Goal: Find specific page/section: Find specific page/section

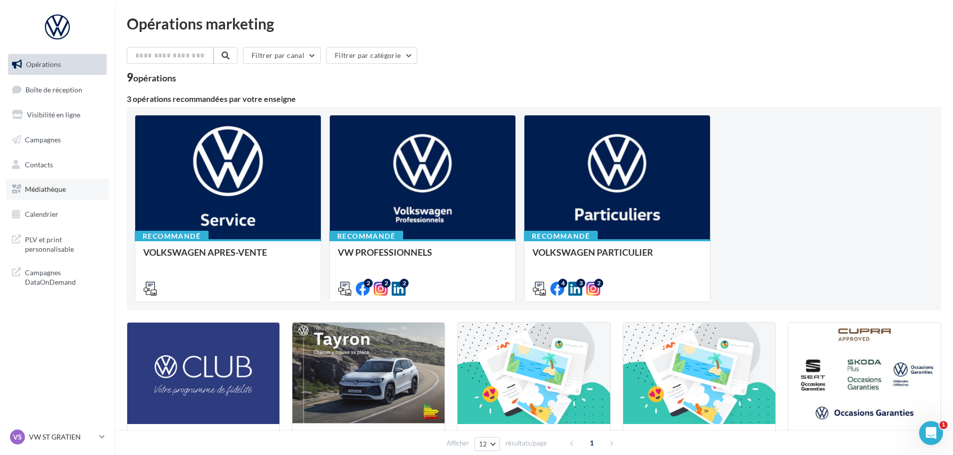
click at [38, 183] on link "Médiathèque" at bounding box center [57, 189] width 103 height 21
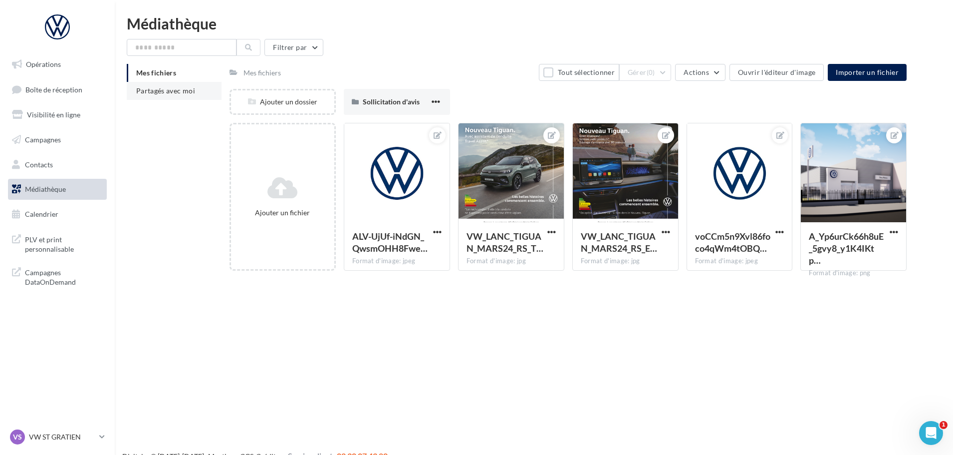
click at [154, 93] on span "Partagés avec moi" at bounding box center [165, 90] width 59 height 8
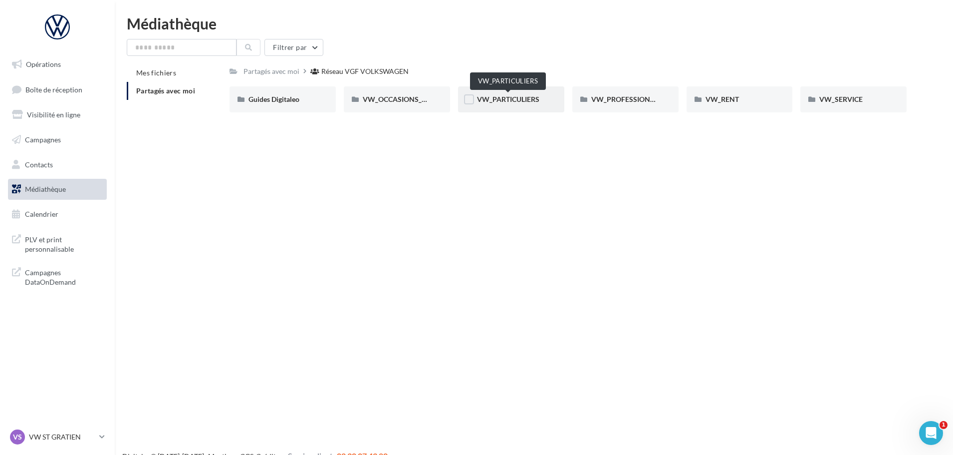
click at [513, 95] on span "VW_PARTICULIERS" at bounding box center [508, 99] width 62 height 8
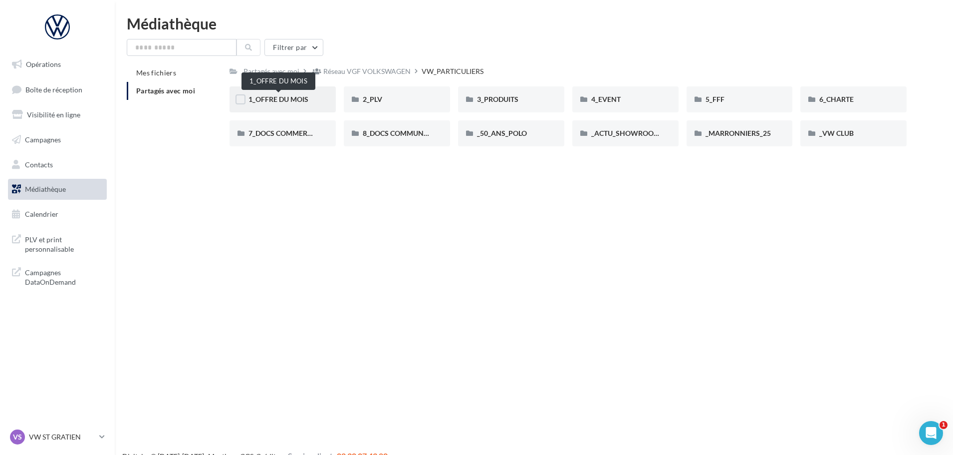
click at [285, 99] on span "1_OFFRE DU MOIS" at bounding box center [279, 99] width 60 height 8
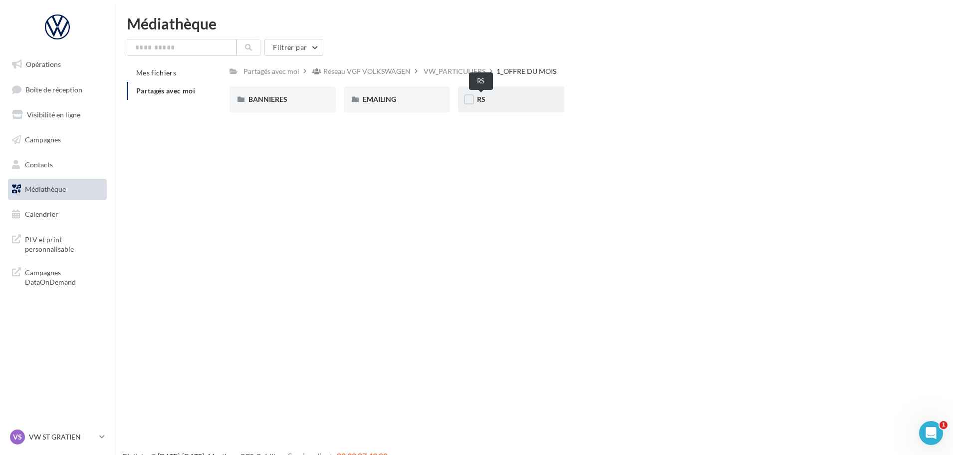
click at [484, 100] on span "RS" at bounding box center [481, 99] width 8 height 8
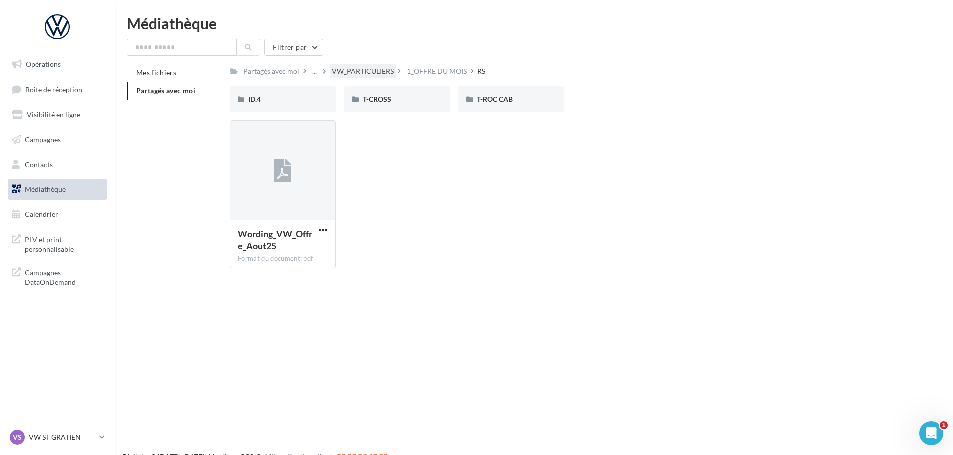
click at [367, 72] on div "VW_PARTICULIERS" at bounding box center [363, 71] width 62 height 10
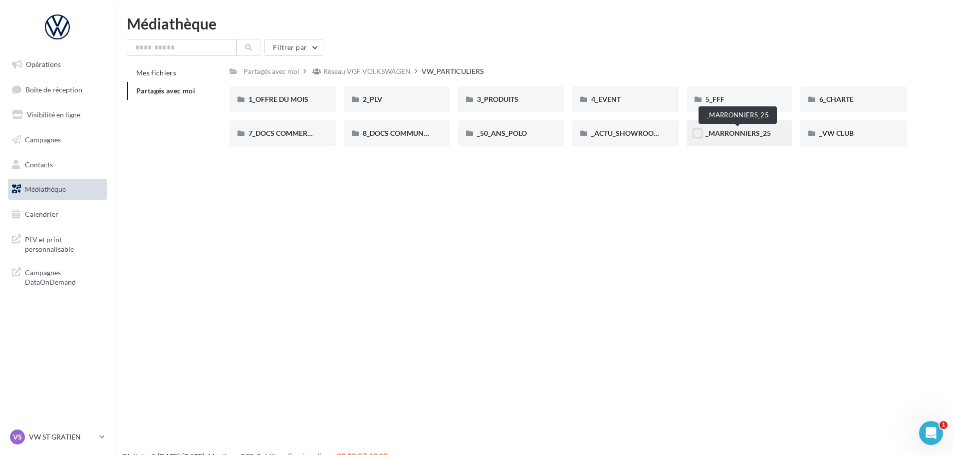
click at [749, 131] on span "_MARRONNIERS_25" at bounding box center [738, 133] width 65 height 8
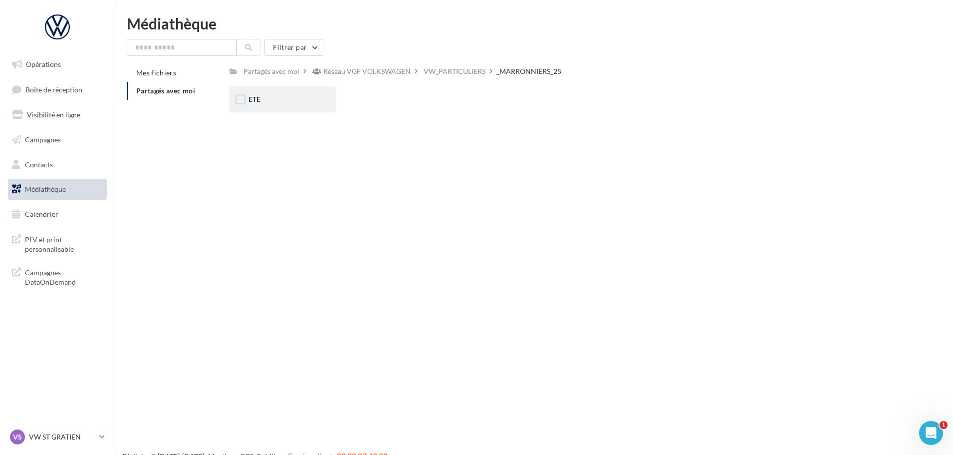
click at [262, 101] on div "ETE" at bounding box center [283, 99] width 68 height 10
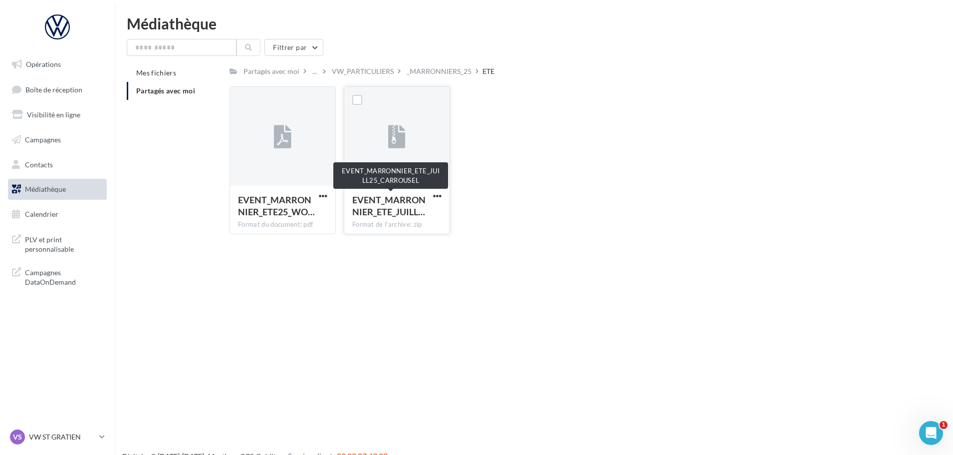
click at [403, 205] on span "EVENT_MARRONNIER_ETE_JUILL…" at bounding box center [388, 205] width 73 height 23
click at [427, 71] on div "_MARRONNIERS_25" at bounding box center [439, 71] width 65 height 10
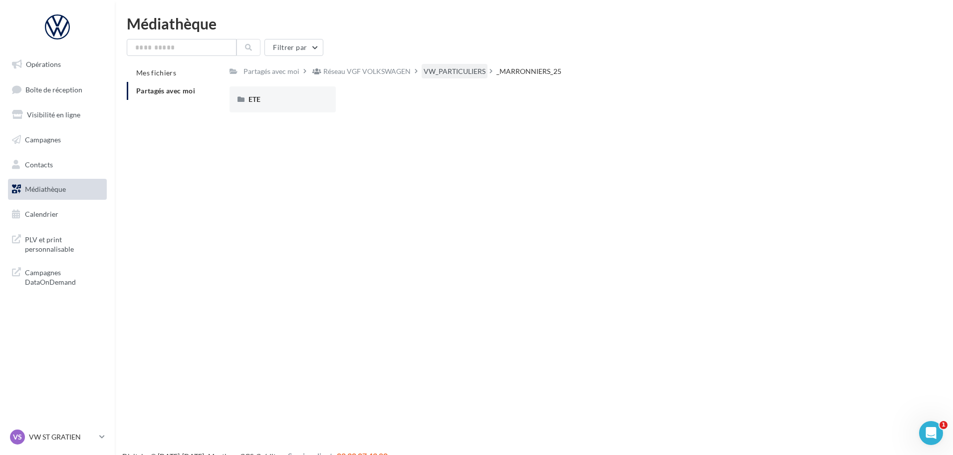
click at [448, 72] on div "VW_PARTICULIERS" at bounding box center [455, 71] width 62 height 10
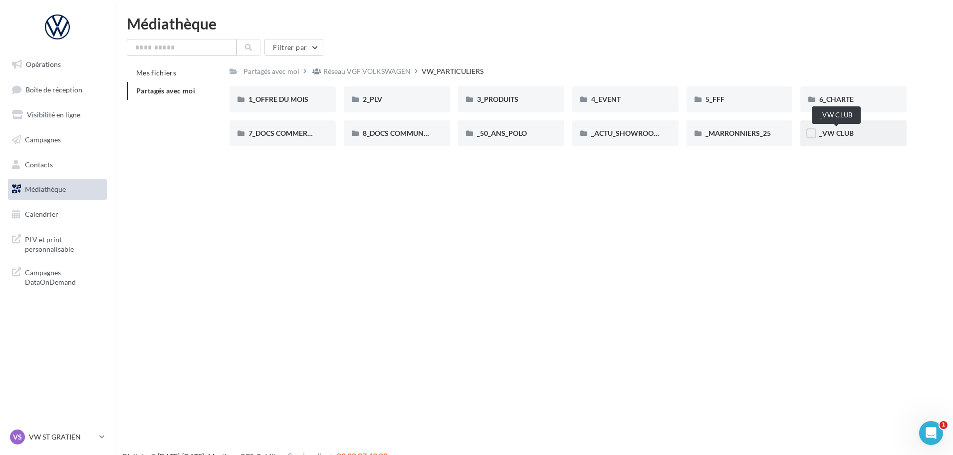
click at [845, 130] on span "_VW CLUB" at bounding box center [836, 133] width 34 height 8
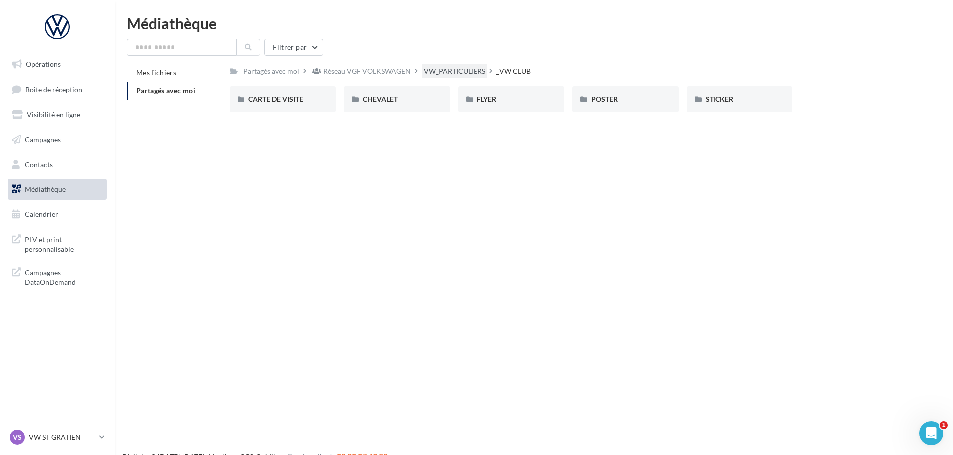
click at [443, 70] on div "VW_PARTICULIERS" at bounding box center [455, 71] width 62 height 10
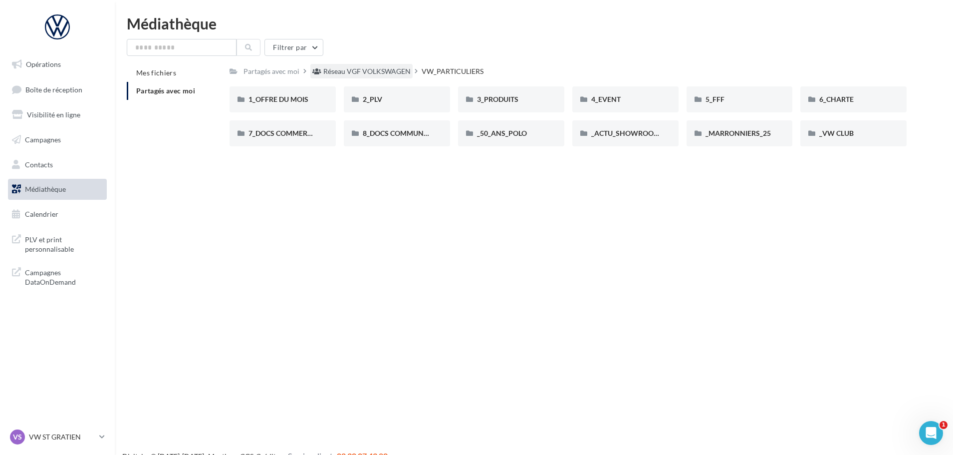
click at [383, 66] on div "Réseau VGF VOLKSWAGEN" at bounding box center [366, 71] width 87 height 10
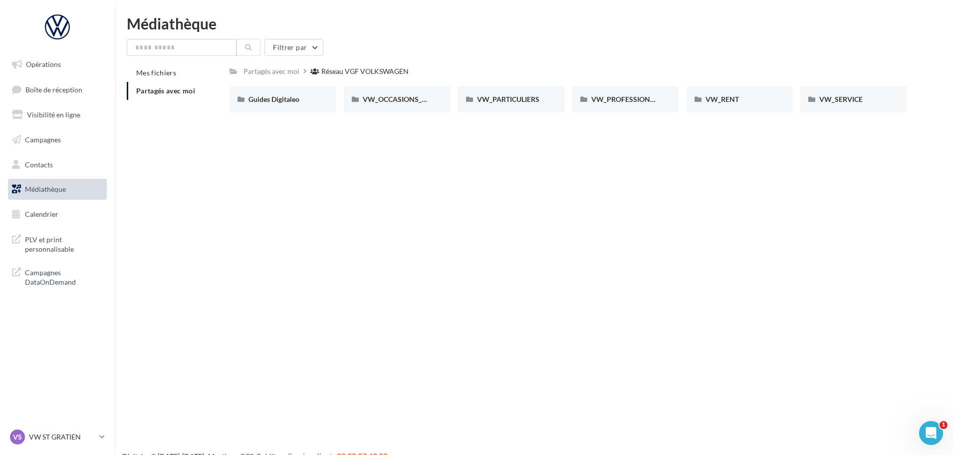
click at [53, 190] on span "Médiathèque" at bounding box center [45, 189] width 41 height 8
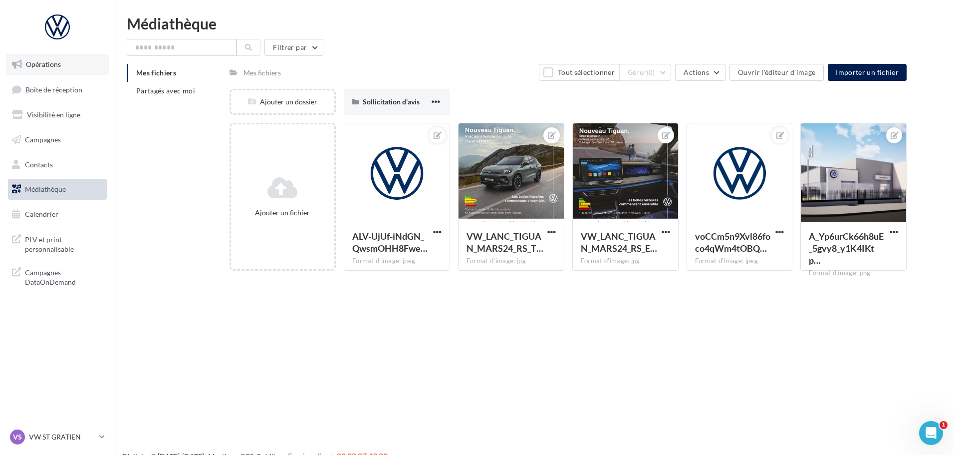
click at [42, 68] on link "Opérations" at bounding box center [57, 64] width 103 height 21
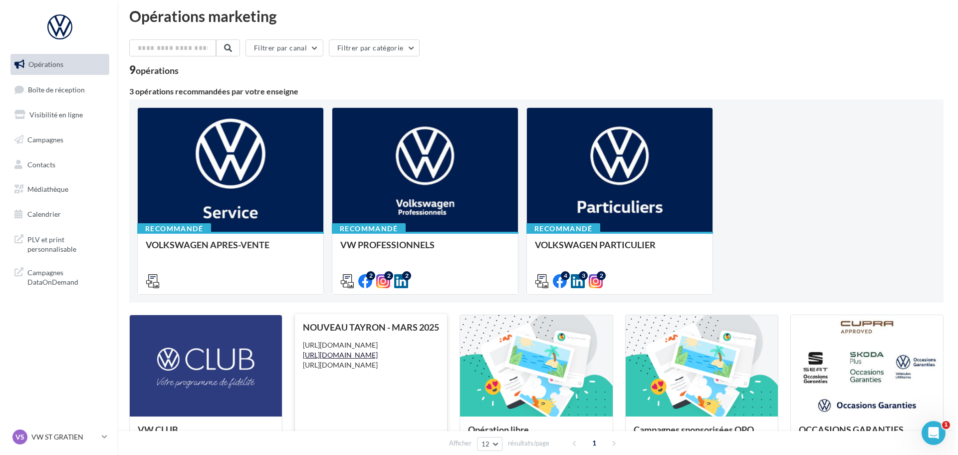
scroll to position [100, 0]
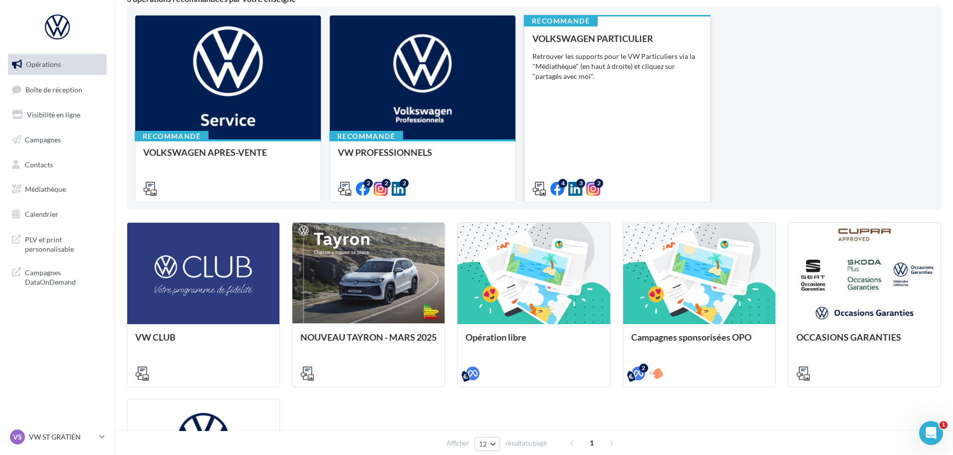
click at [605, 111] on div "VOLKSWAGEN PARTICULIER Retrouver les supports pour le VW Particuliers via la "M…" at bounding box center [617, 112] width 170 height 159
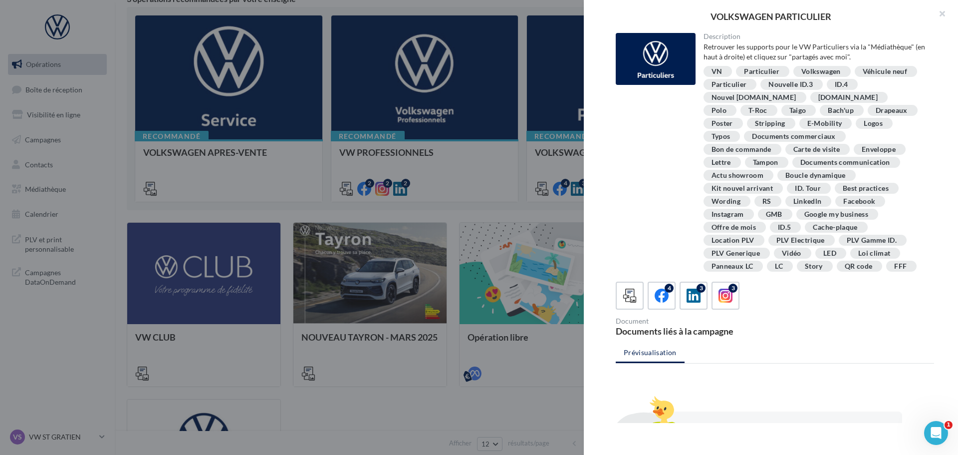
scroll to position [182, 0]
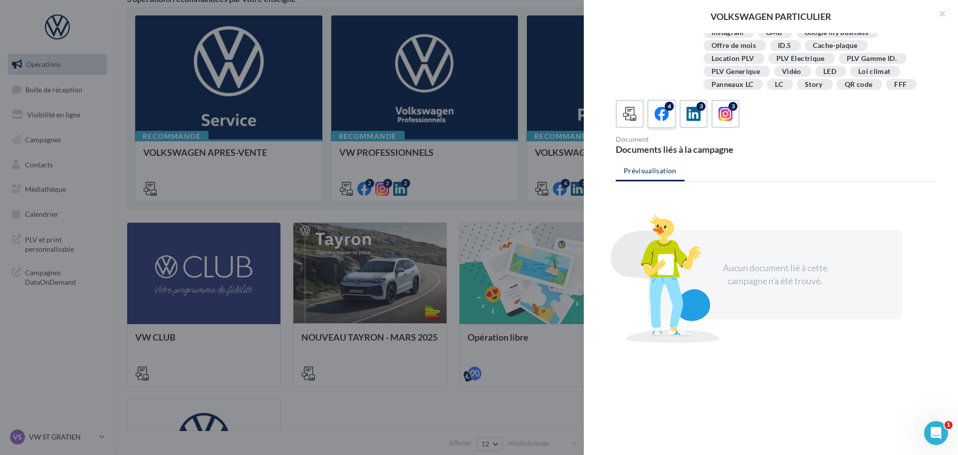
click at [664, 115] on icon at bounding box center [662, 114] width 14 height 14
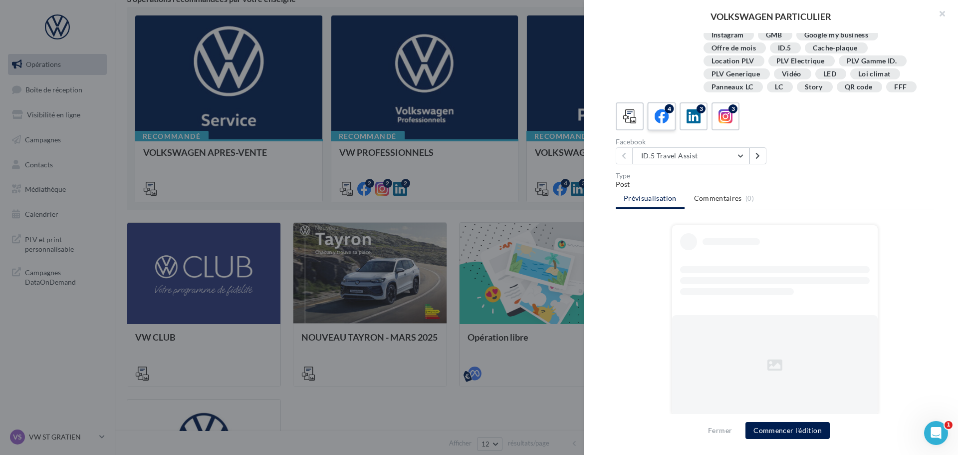
scroll to position [179, 0]
click at [255, 292] on div at bounding box center [476, 227] width 953 height 455
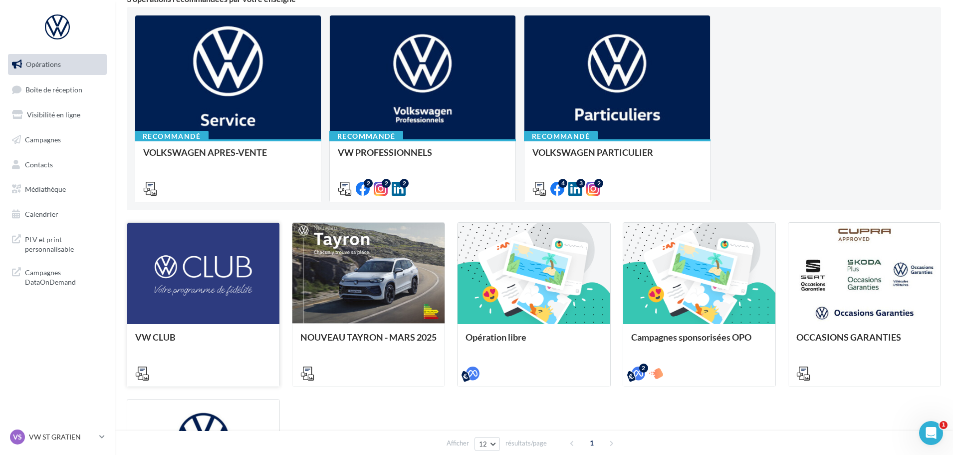
click at [214, 320] on div at bounding box center [203, 274] width 152 height 102
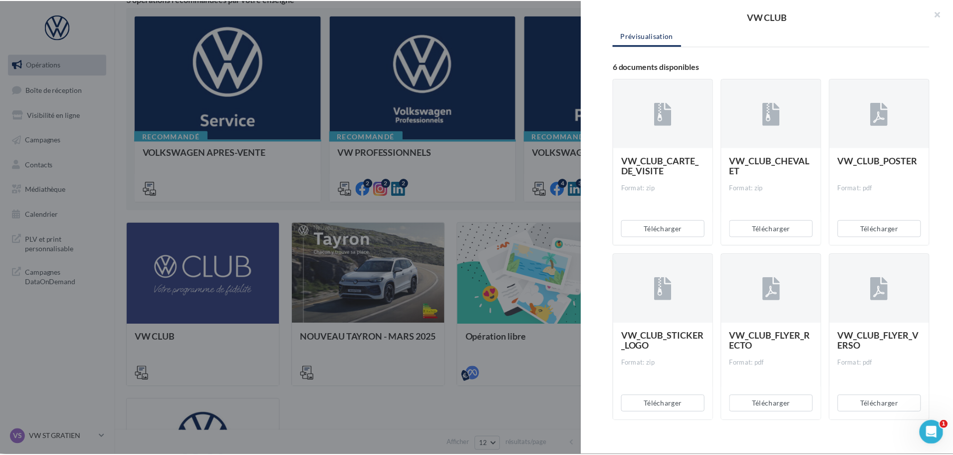
scroll to position [142, 0]
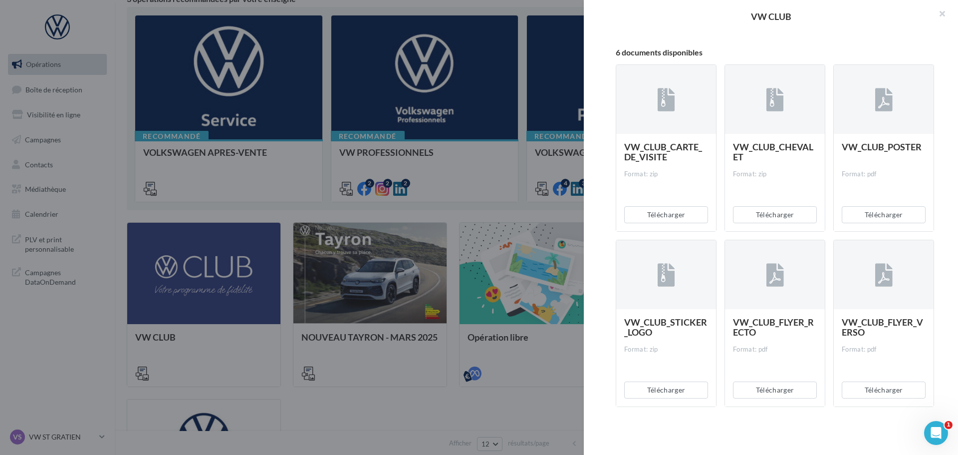
click at [325, 408] on div at bounding box center [479, 227] width 958 height 455
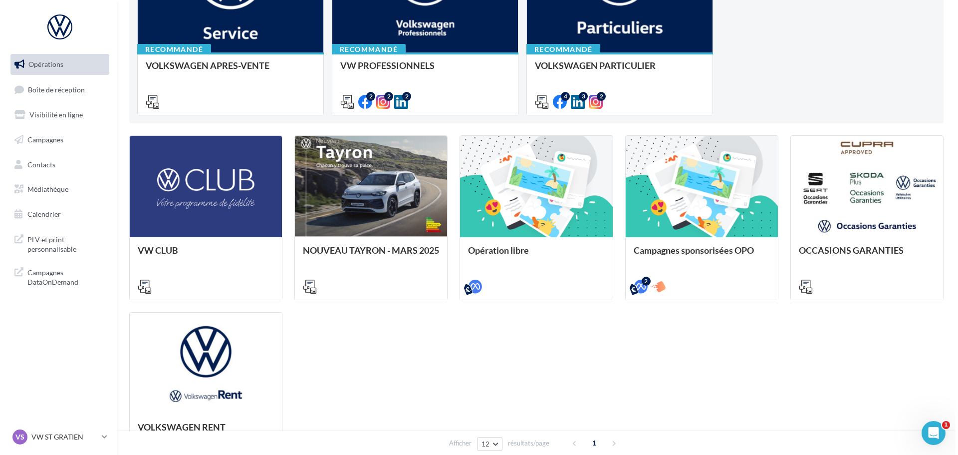
scroll to position [192, 0]
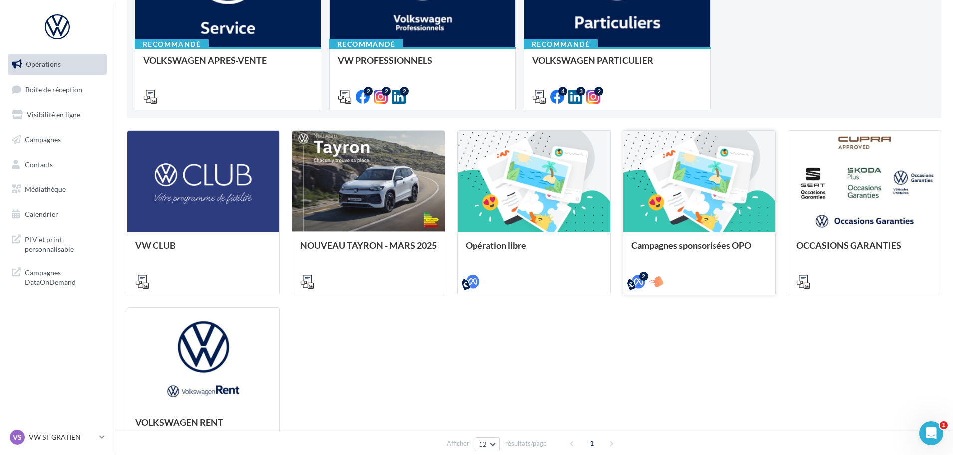
click at [704, 247] on span "Campagnes sponsorisées OPO" at bounding box center [691, 245] width 120 height 11
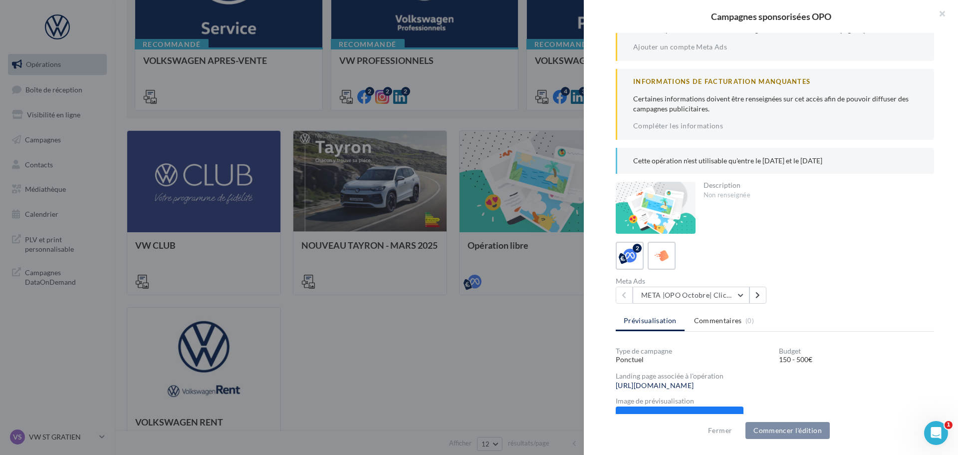
scroll to position [183, 0]
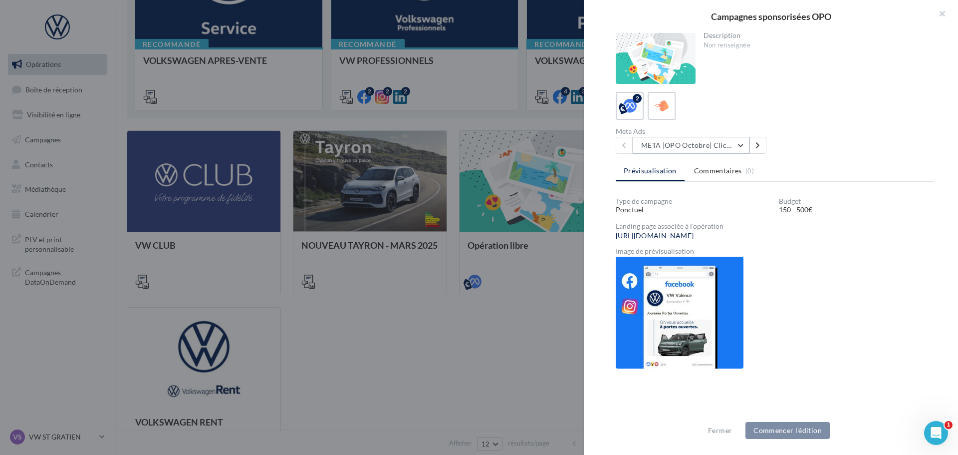
click at [742, 145] on button "META |OPO Octobre| Click To Map" at bounding box center [691, 145] width 117 height 17
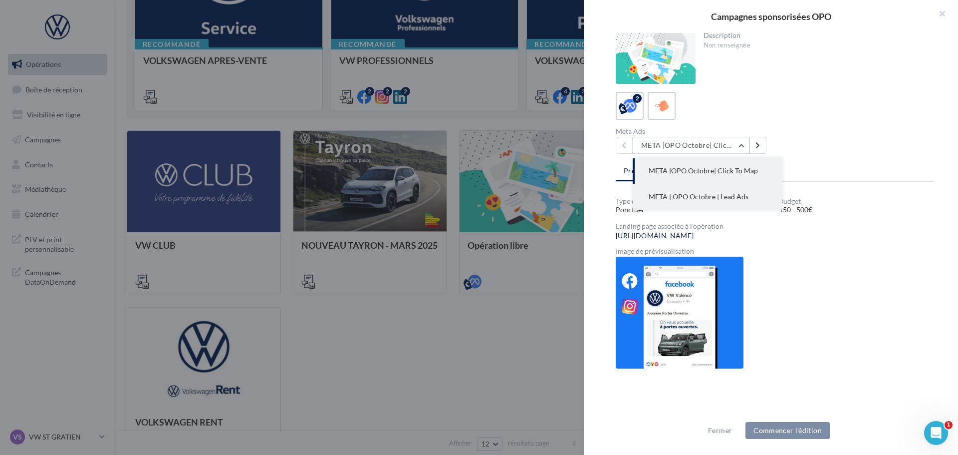
click at [738, 199] on span "META | OPO Octobre | Lead Ads" at bounding box center [699, 196] width 100 height 8
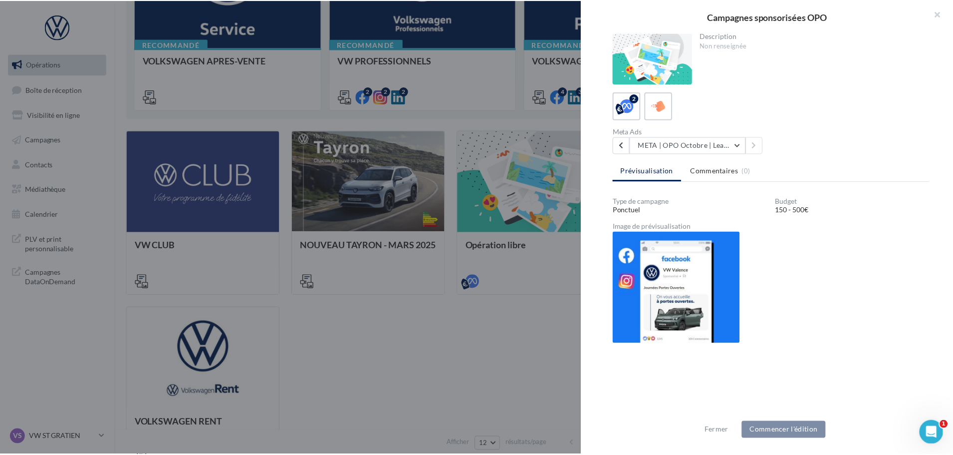
scroll to position [0, 0]
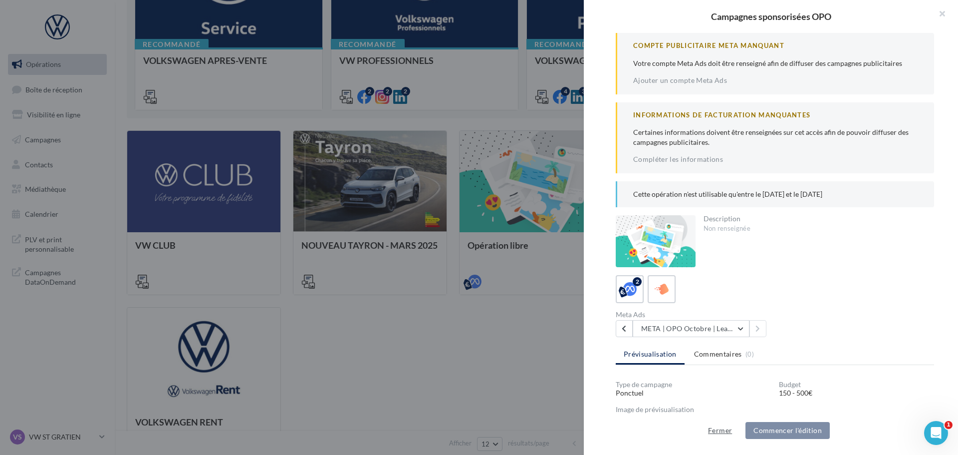
click at [722, 432] on button "Fermer" at bounding box center [720, 430] width 32 height 12
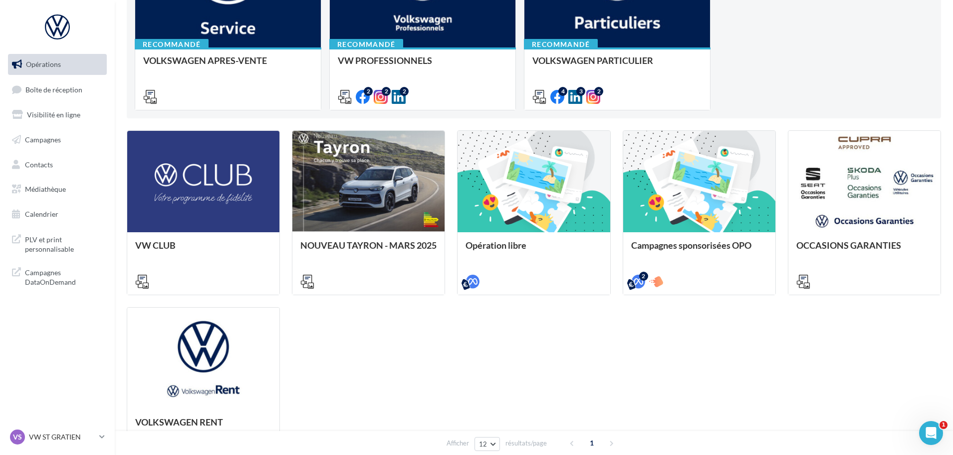
click at [492, 345] on div "VW CLUB NOUVEAU TAYRON - MARS 2025 https://volkswagen.get-it-solutions.com/914-…" at bounding box center [534, 300] width 814 height 341
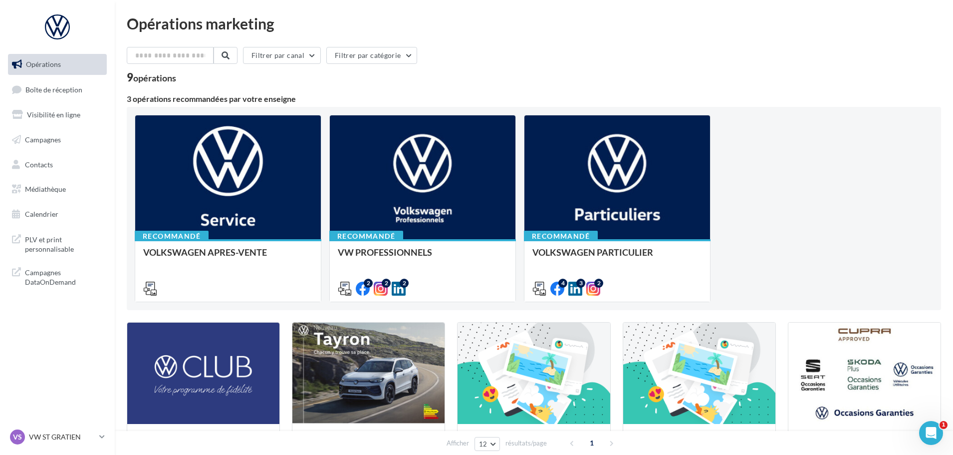
click at [839, 215] on div "Recommandé VOLKSWAGEN APRES-VENTE Accéder à l'ensemble des fichiers utiles via …" at bounding box center [534, 208] width 798 height 187
click at [531, 66] on div "Filtrer par canal Filtrer par catégorie" at bounding box center [534, 57] width 814 height 21
